Goal: Information Seeking & Learning: Learn about a topic

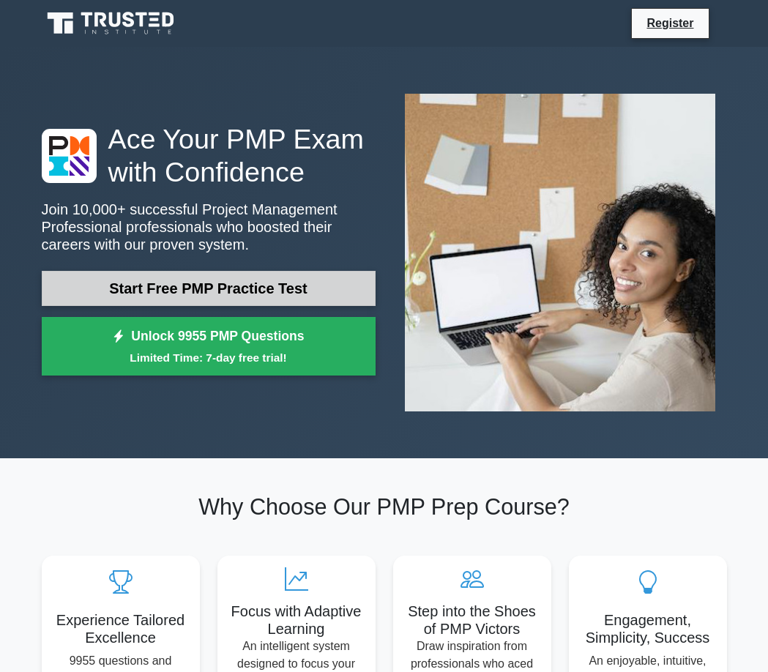
click at [187, 288] on link "Start Free PMP Practice Test" at bounding box center [209, 288] width 334 height 35
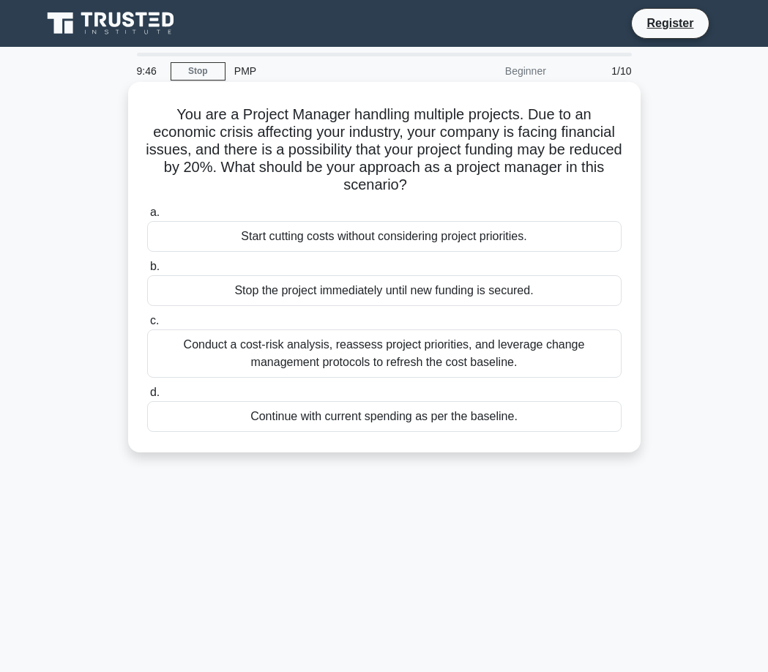
click at [347, 359] on div "Conduct a cost-risk analysis, reassess project priorities, and leverage change …" at bounding box center [384, 353] width 474 height 48
click at [147, 326] on input "c. Conduct a cost-risk analysis, reassess project priorities, and leverage chan…" at bounding box center [147, 321] width 0 height 10
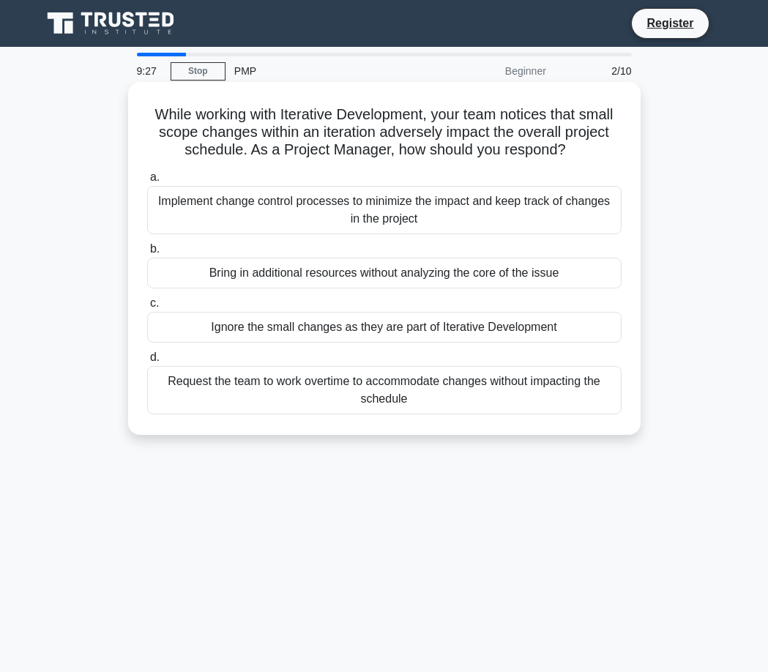
click at [389, 218] on div "Implement change control processes to minimize the impact and keep track of cha…" at bounding box center [384, 210] width 474 height 48
click at [147, 182] on input "a. Implement change control processes to minimize the impact and keep track of …" at bounding box center [147, 178] width 0 height 10
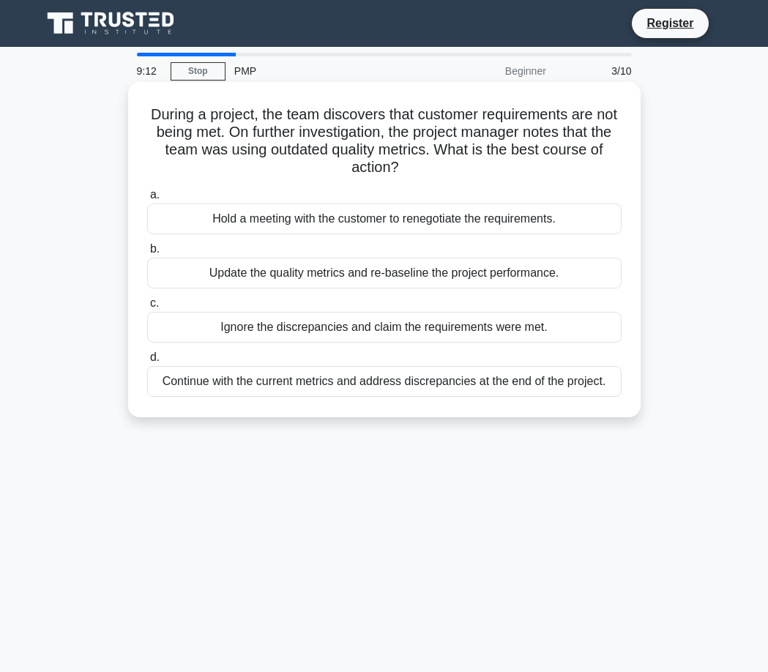
click at [353, 278] on div "Update the quality metrics and re-baseline the project performance." at bounding box center [384, 273] width 474 height 31
click at [147, 254] on input "b. Update the quality metrics and re-baseline the project performance." at bounding box center [147, 249] width 0 height 10
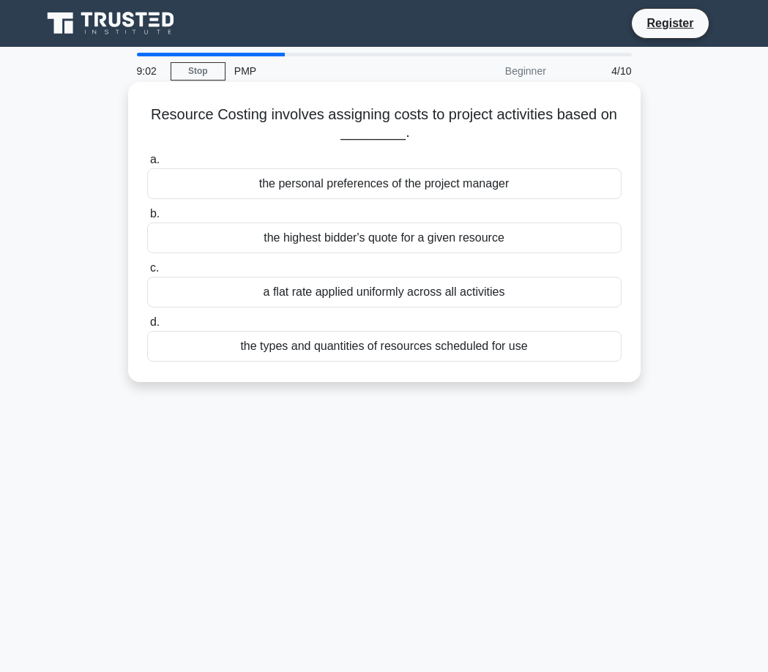
click at [397, 345] on div "the types and quantities of resources scheduled for use" at bounding box center [384, 346] width 474 height 31
click at [147, 327] on input "d. the types and quantities of resources scheduled for use" at bounding box center [147, 323] width 0 height 10
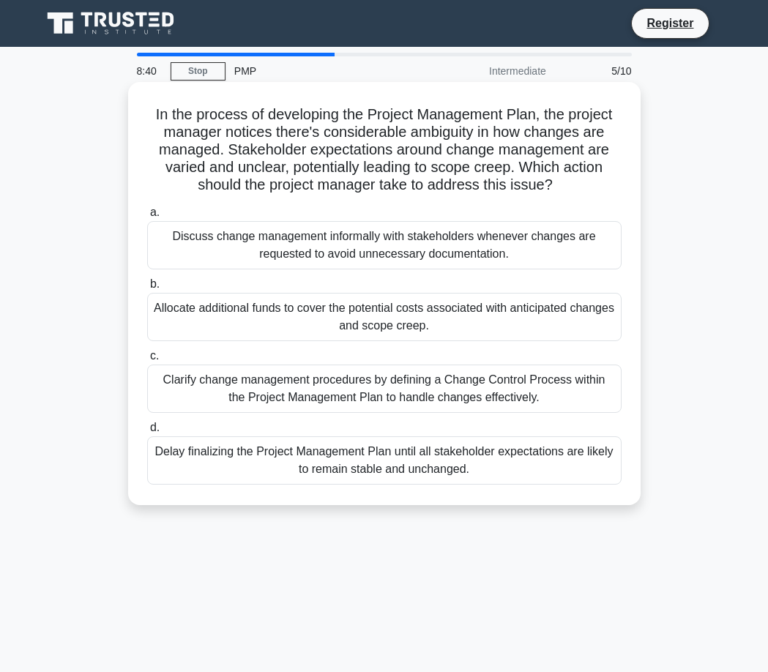
click at [367, 388] on div "Clarify change management procedures by defining a Change Control Process withi…" at bounding box center [384, 388] width 474 height 48
click at [147, 361] on input "c. Clarify change management procedures by defining a Change Control Process wi…" at bounding box center [147, 356] width 0 height 10
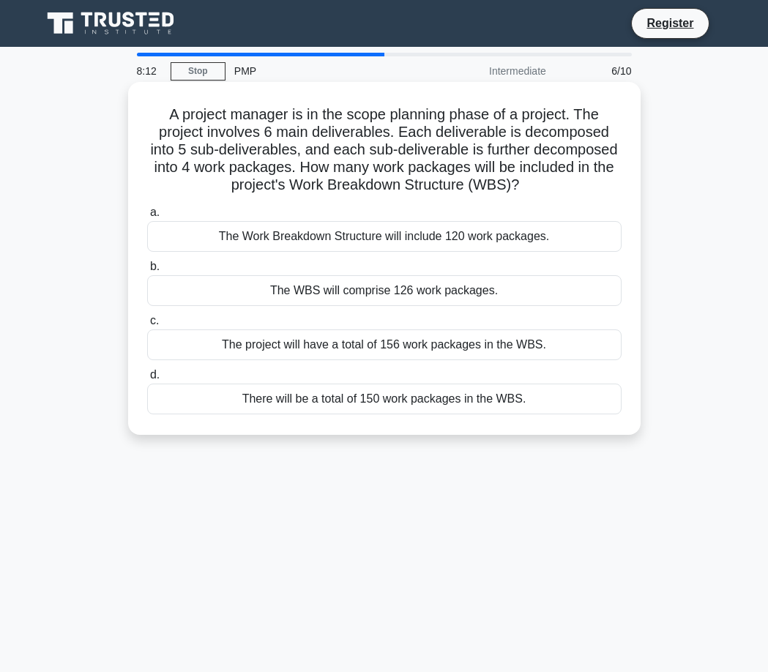
click at [341, 233] on div "The Work Breakdown Structure will include 120 work packages." at bounding box center [384, 236] width 474 height 31
click at [147, 217] on input "a. The Work Breakdown Structure will include 120 work packages." at bounding box center [147, 213] width 0 height 10
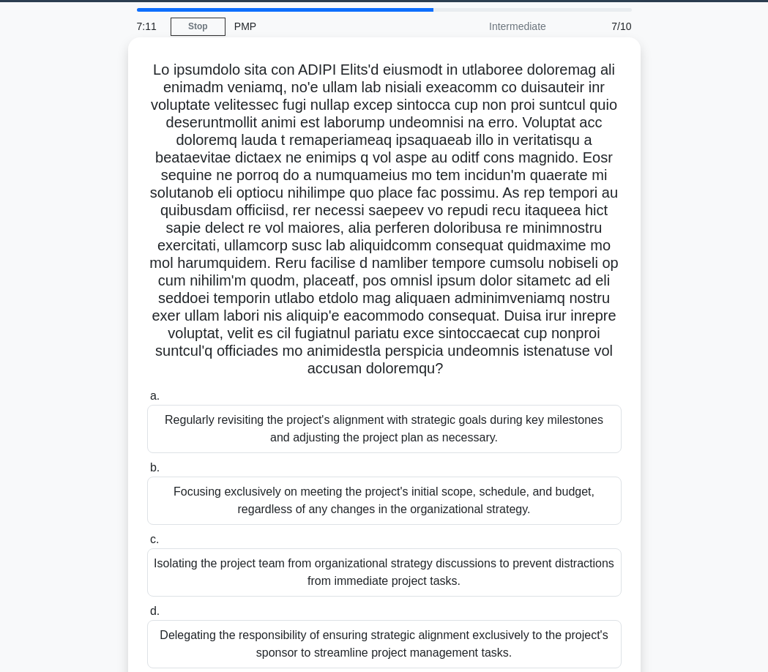
scroll to position [119, 0]
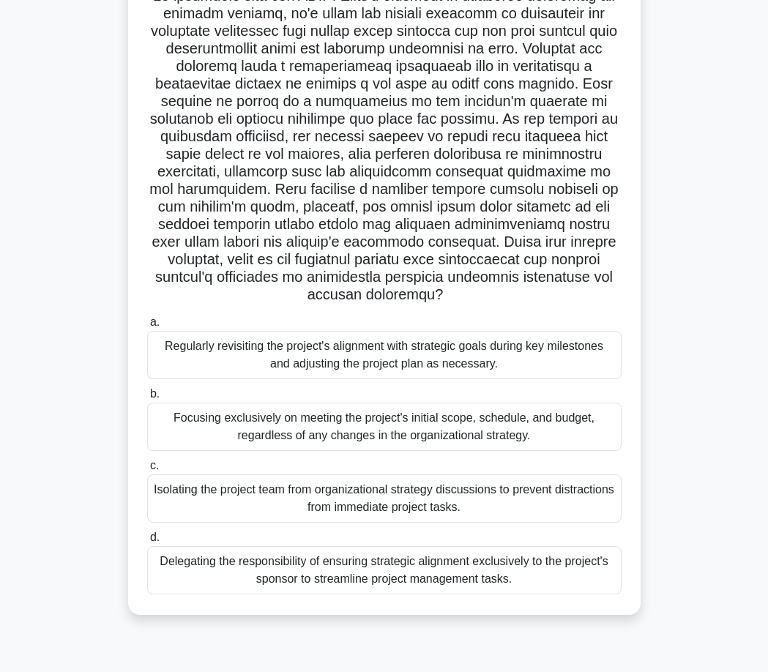
click at [419, 364] on div "Regularly revisiting the project's alignment with strategic goals during key mi…" at bounding box center [384, 355] width 474 height 48
click at [147, 327] on input "a. Regularly revisiting the project's alignment with strategic goals during key…" at bounding box center [147, 323] width 0 height 10
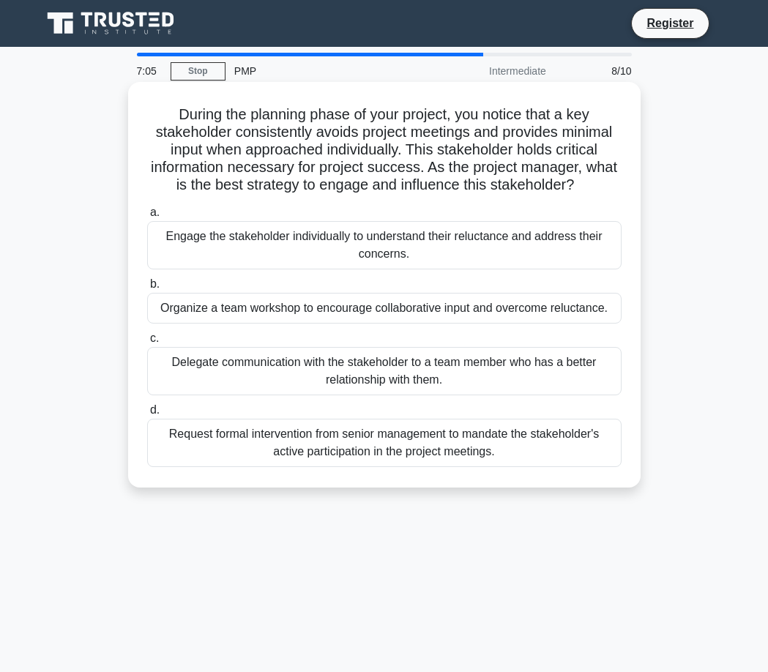
scroll to position [0, 0]
click at [408, 249] on div "Engage the stakeholder individually to understand their reluctance and address …" at bounding box center [384, 245] width 474 height 48
click at [147, 217] on input "a. Engage the stakeholder individually to understand their reluctance and addre…" at bounding box center [147, 213] width 0 height 10
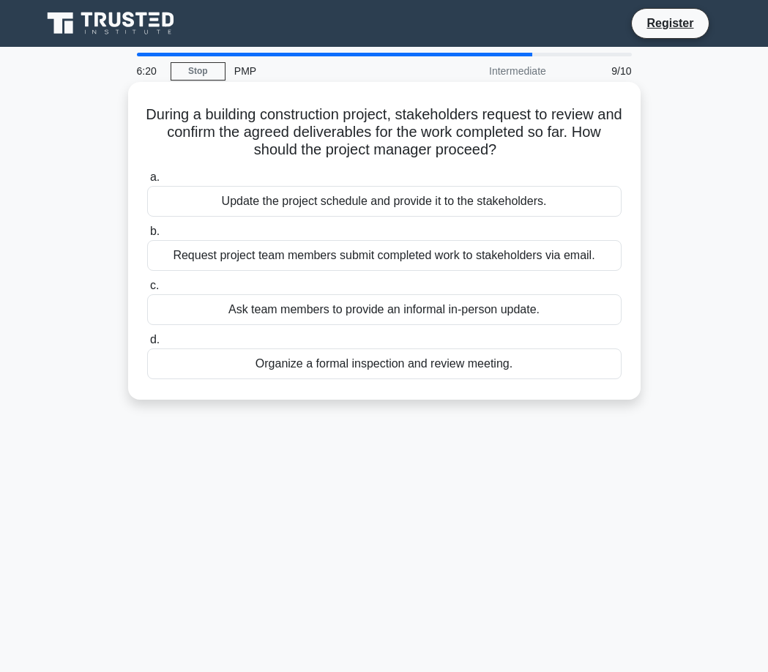
click at [341, 367] on div "Organize a formal inspection and review meeting." at bounding box center [384, 363] width 474 height 31
click at [147, 345] on input "d. Organize a formal inspection and review meeting." at bounding box center [147, 340] width 0 height 10
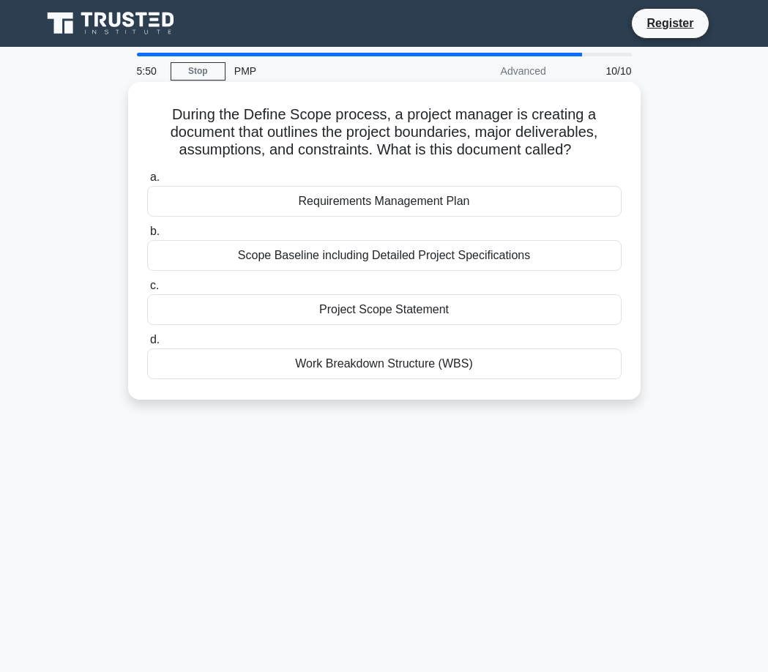
click at [402, 367] on div "Work Breakdown Structure (WBS)" at bounding box center [384, 363] width 474 height 31
click at [147, 345] on input "d. Work Breakdown Structure (WBS)" at bounding box center [147, 340] width 0 height 10
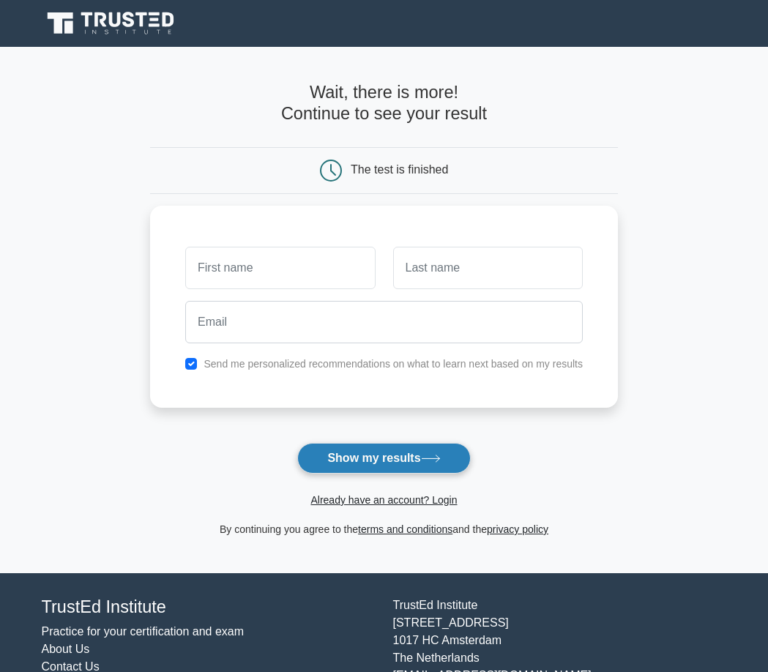
click at [424, 461] on button "Show my results" at bounding box center [383, 458] width 173 height 31
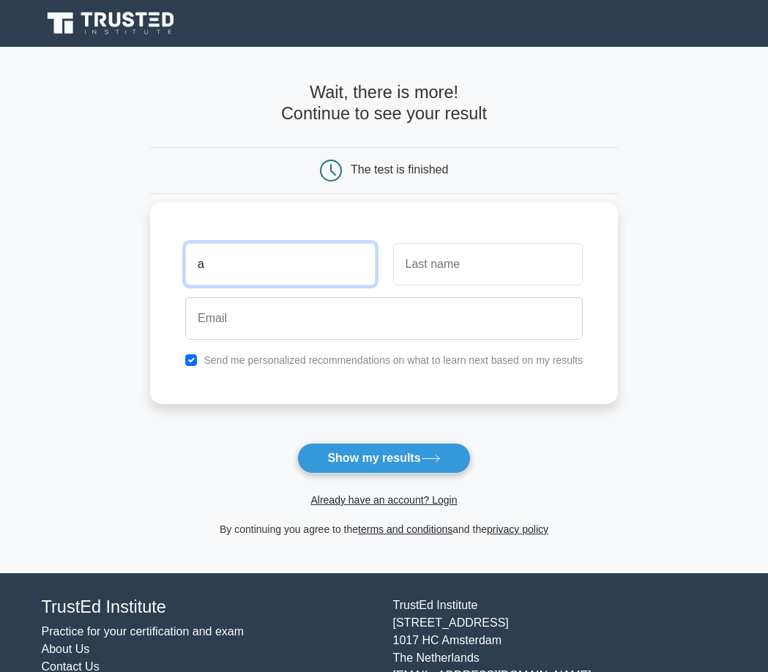
type input "[PERSON_NAME]"
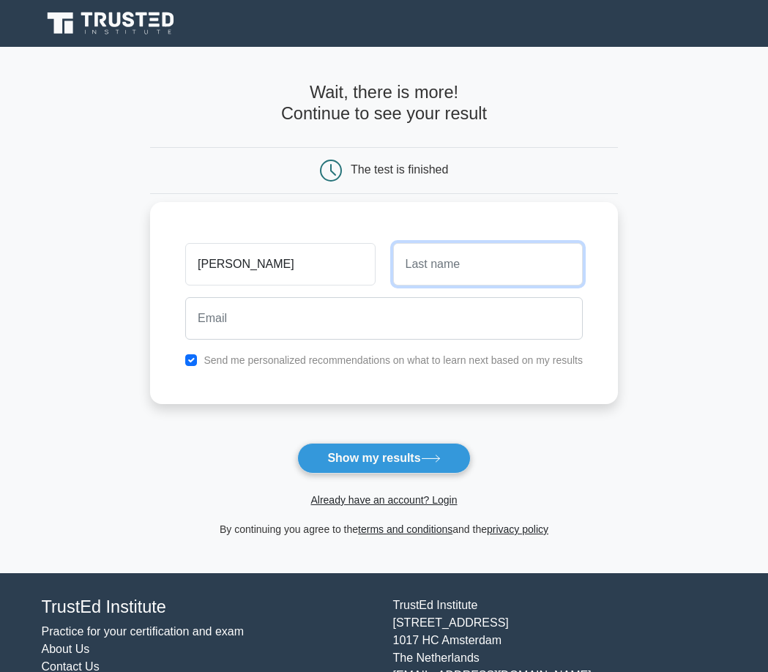
click at [456, 260] on input "text" at bounding box center [488, 264] width 190 height 42
type input "Burns"
click at [395, 361] on label "Send me personalized recommendations on what to learn next based on my results" at bounding box center [392, 360] width 379 height 12
click at [196, 363] on input "checkbox" at bounding box center [191, 360] width 12 height 12
checkbox input "false"
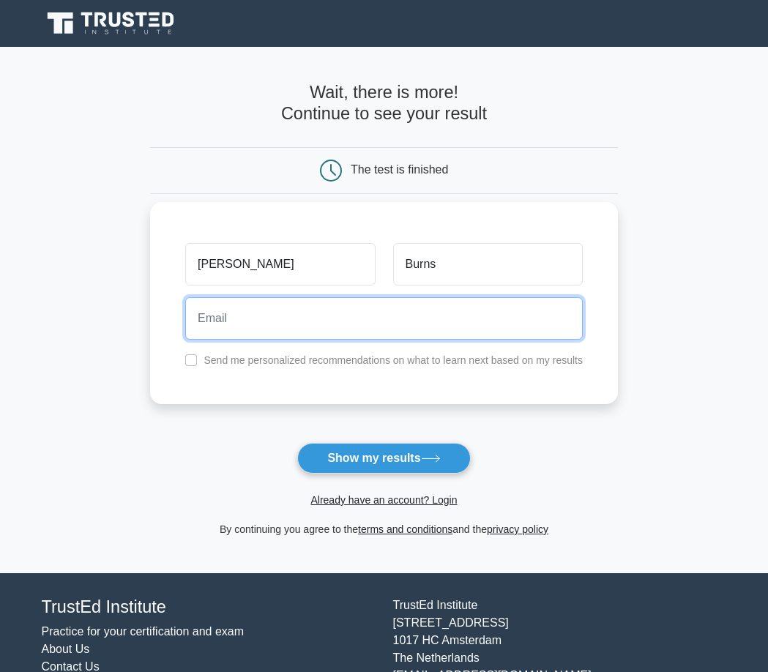
click at [238, 328] on input "email" at bounding box center [383, 318] width 397 height 42
type input "aburns@ornge.ca"
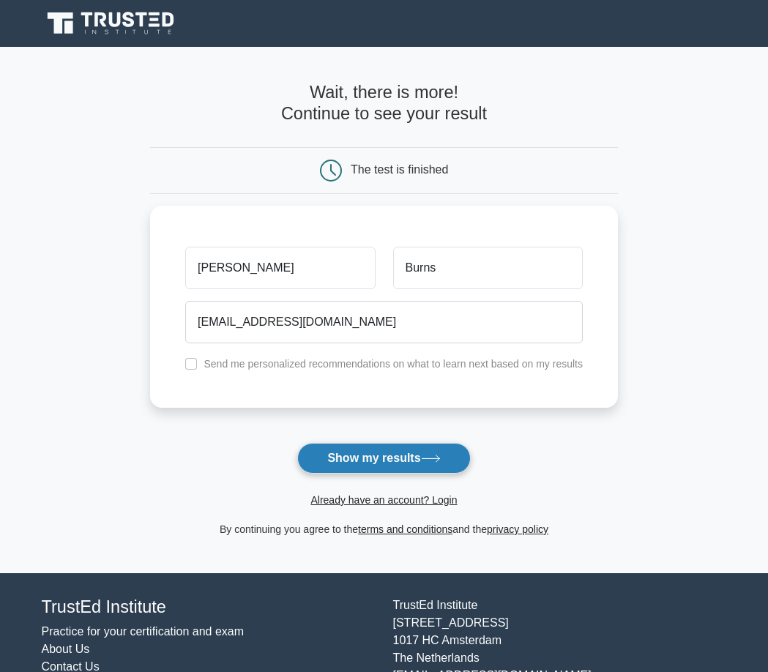
click at [351, 446] on button "Show my results" at bounding box center [383, 458] width 173 height 31
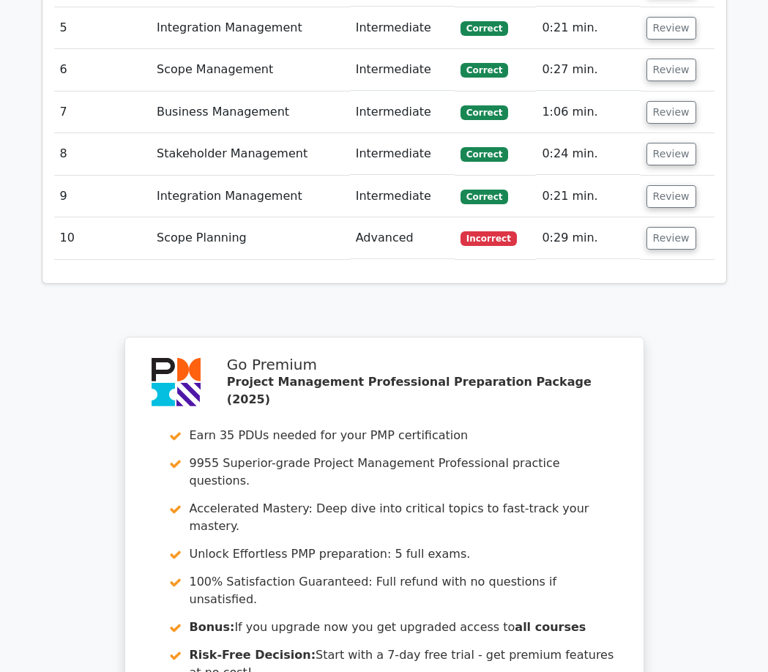
scroll to position [2260, 0]
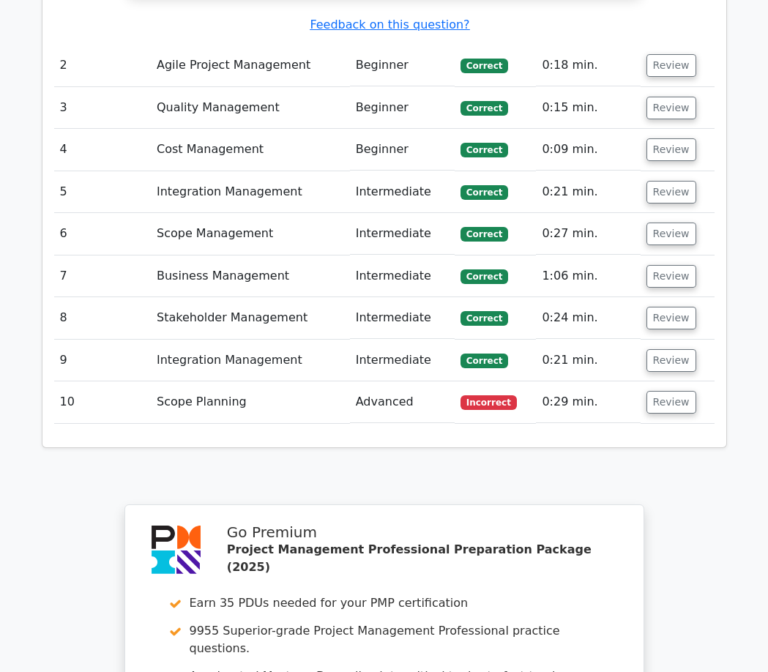
click at [376, 381] on td "Advanced" at bounding box center [402, 402] width 105 height 42
click at [651, 391] on button "Review" at bounding box center [671, 402] width 50 height 23
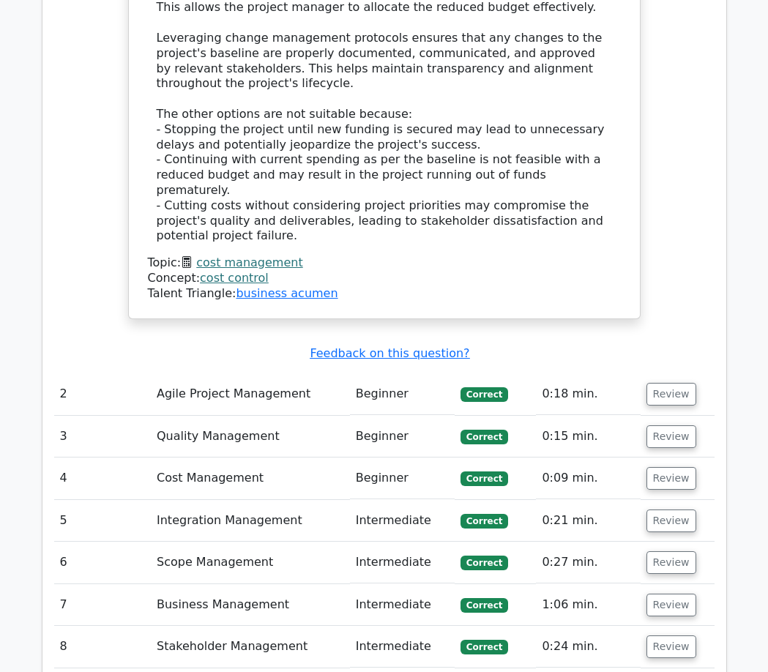
scroll to position [1864, 0]
